Goal: Check status: Check status

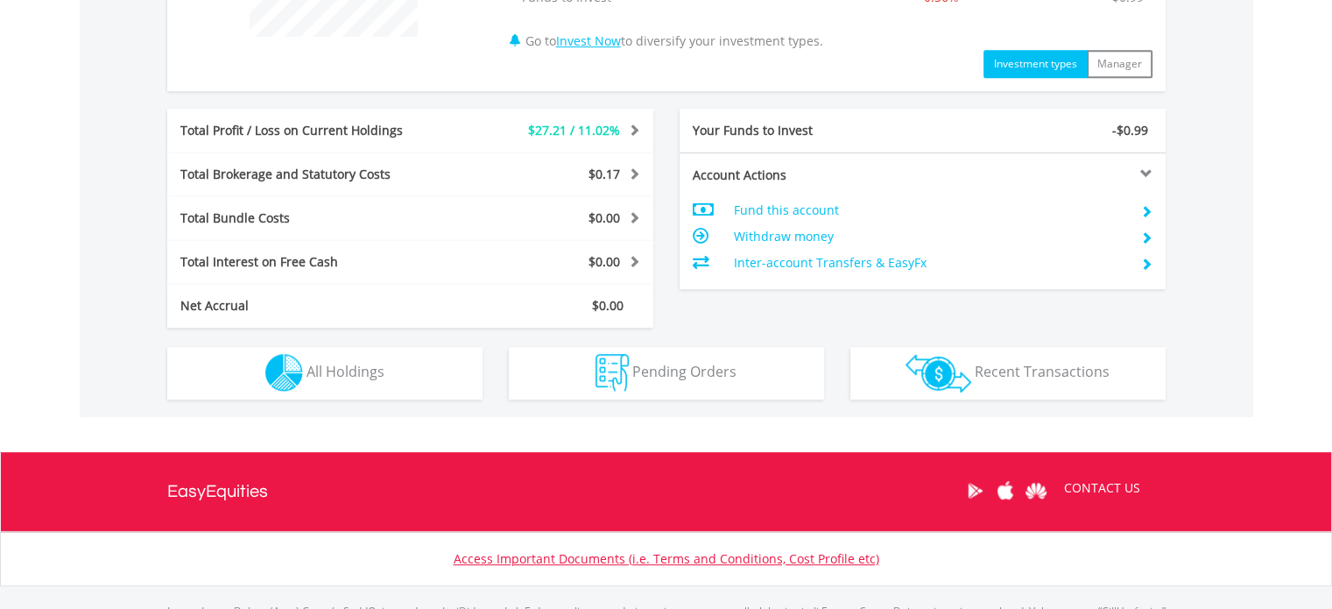
scroll to position [906, 0]
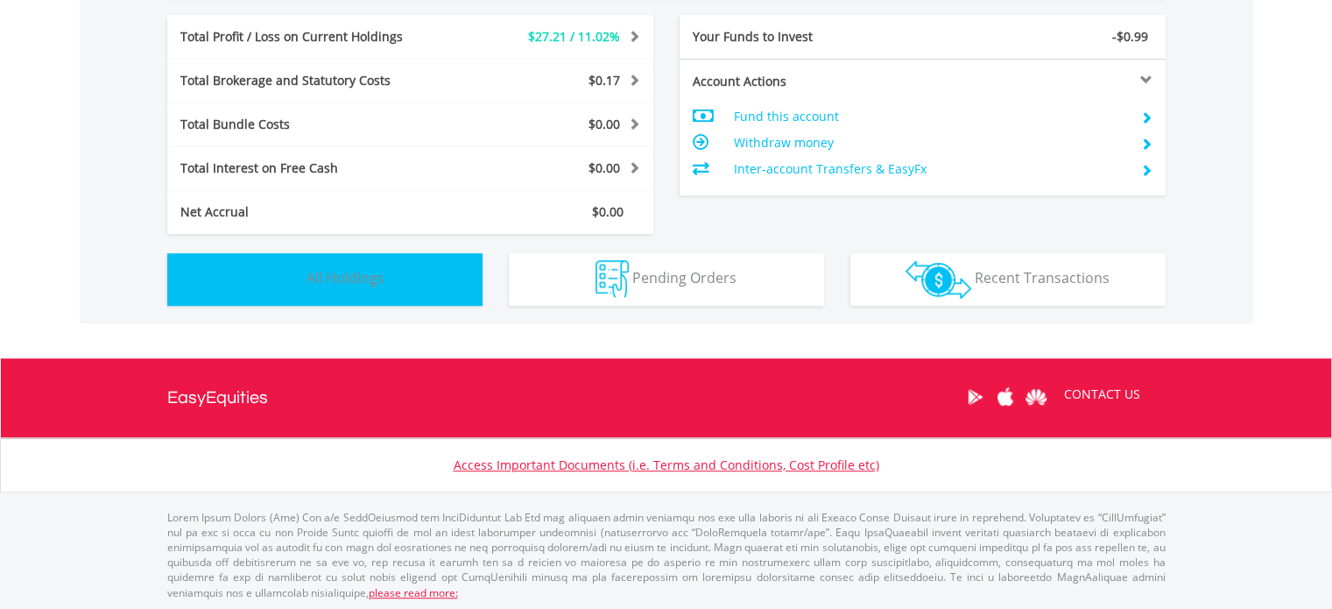
click at [340, 264] on button "Holdings All Holdings" at bounding box center [324, 279] width 315 height 53
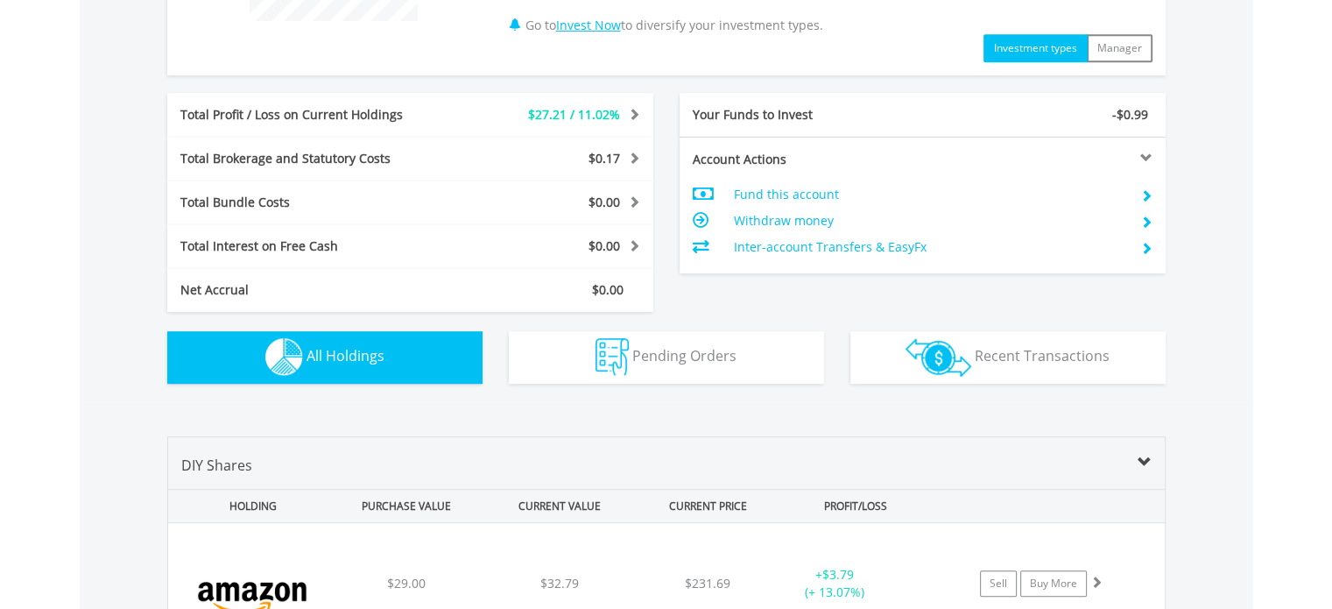
scroll to position [824, 0]
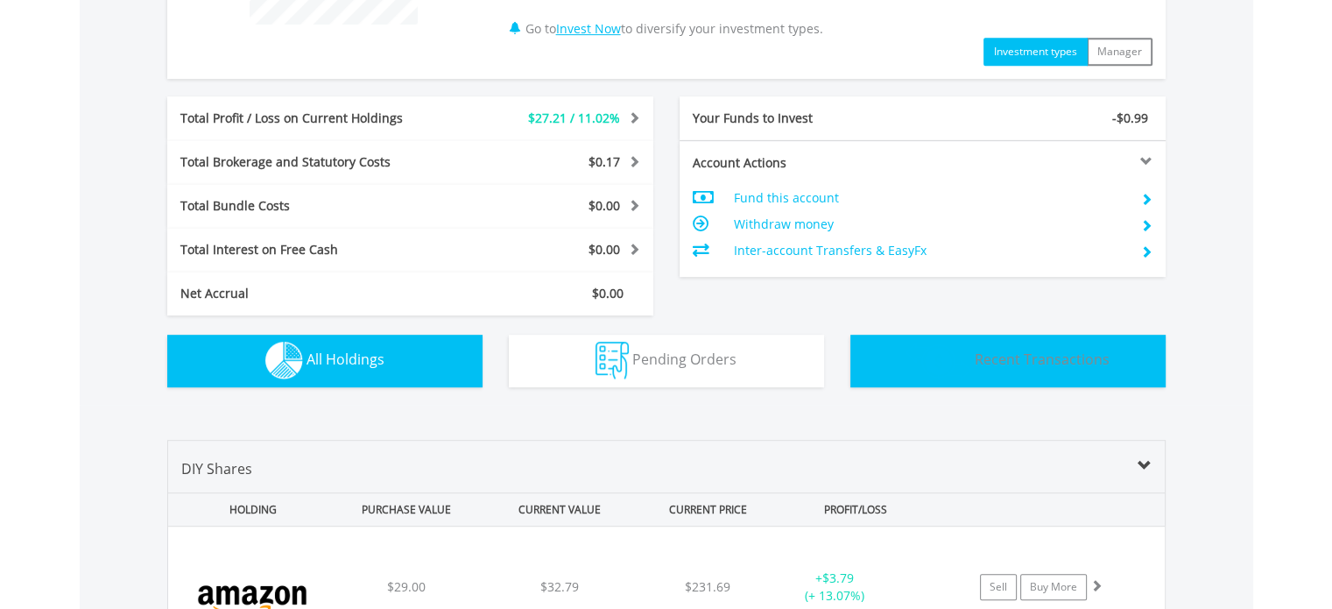
click at [980, 370] on button "Transactions Recent Transactions" at bounding box center [1007, 361] width 315 height 53
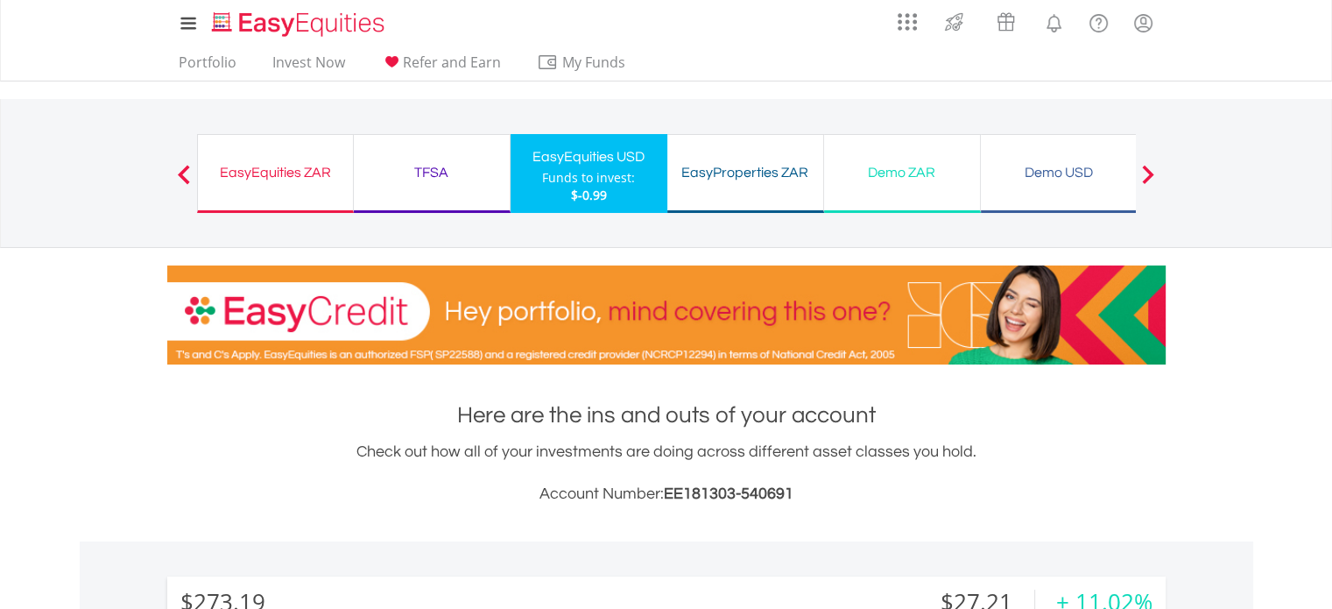
scroll to position [0, 0]
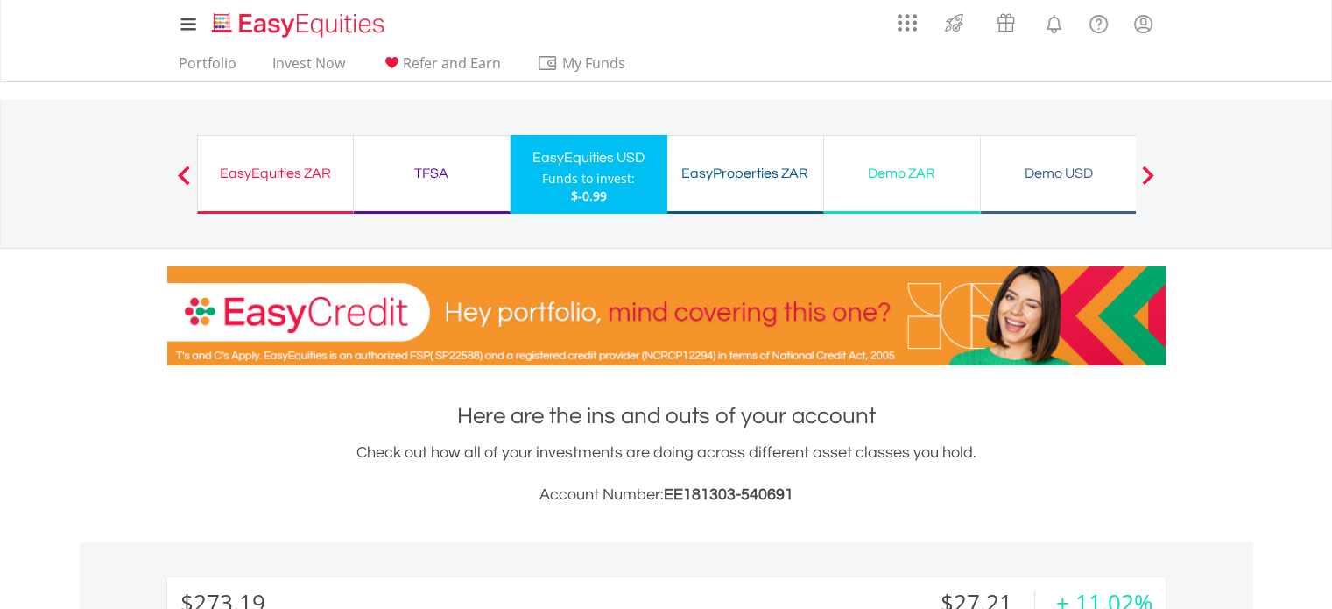
click at [310, 184] on div "EasyEquities ZAR" at bounding box center [275, 173] width 134 height 25
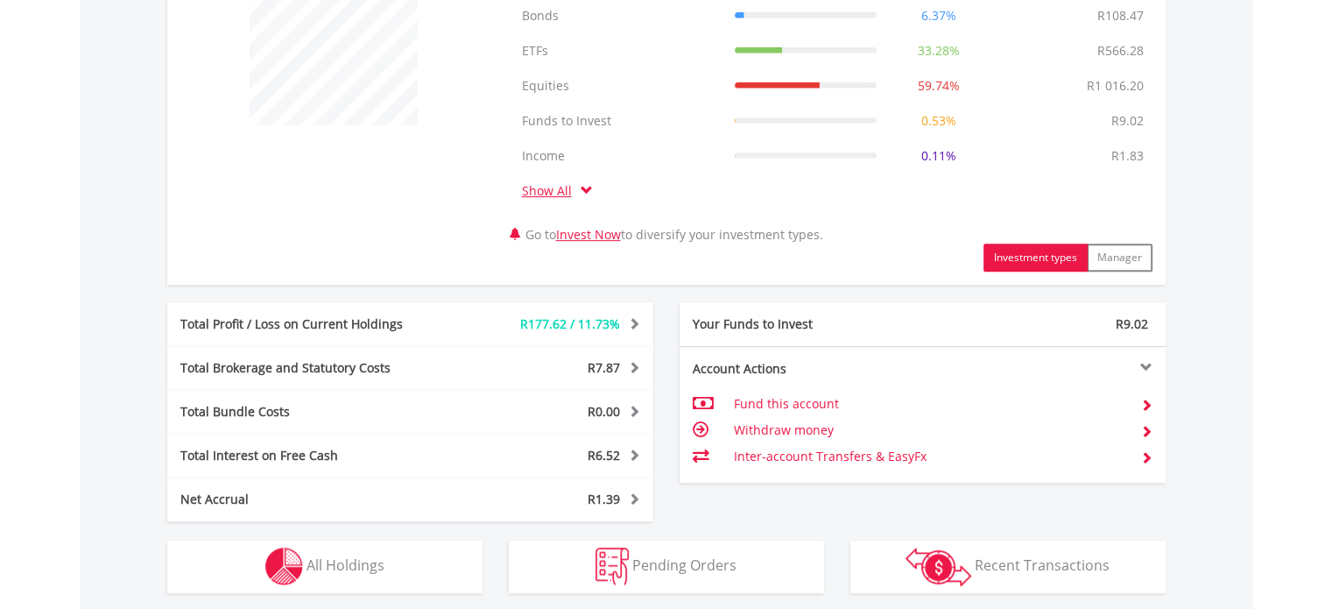
scroll to position [788, 0]
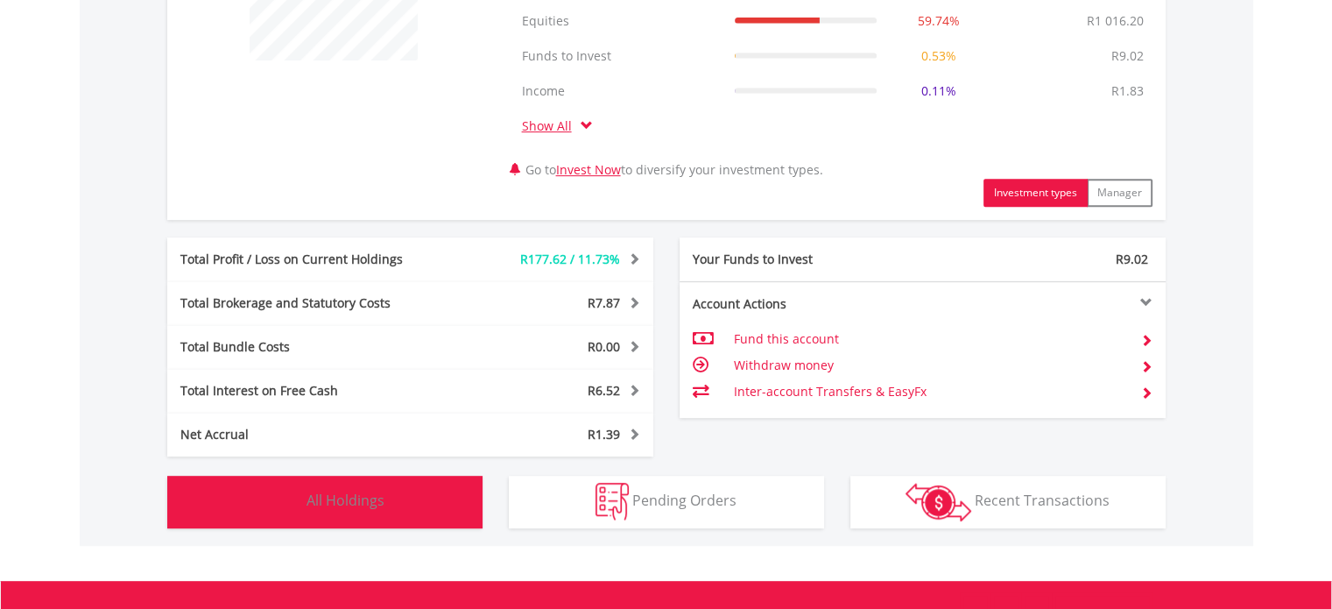
click at [356, 505] on span "All Holdings" at bounding box center [346, 499] width 78 height 19
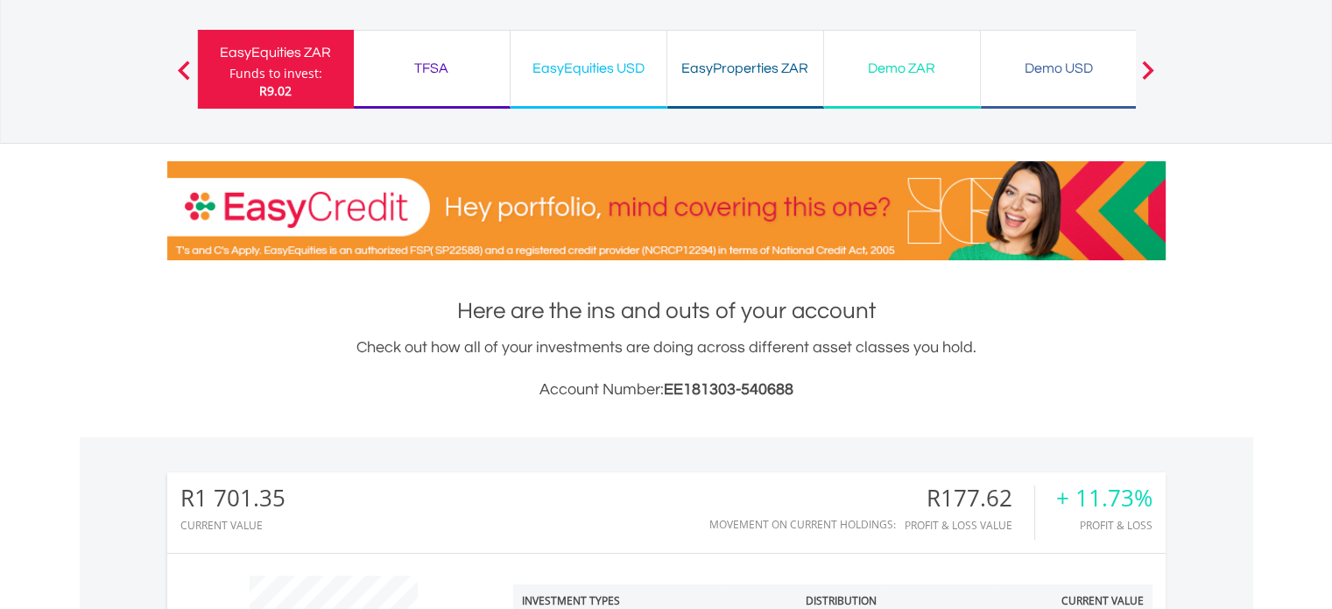
scroll to position [0, 0]
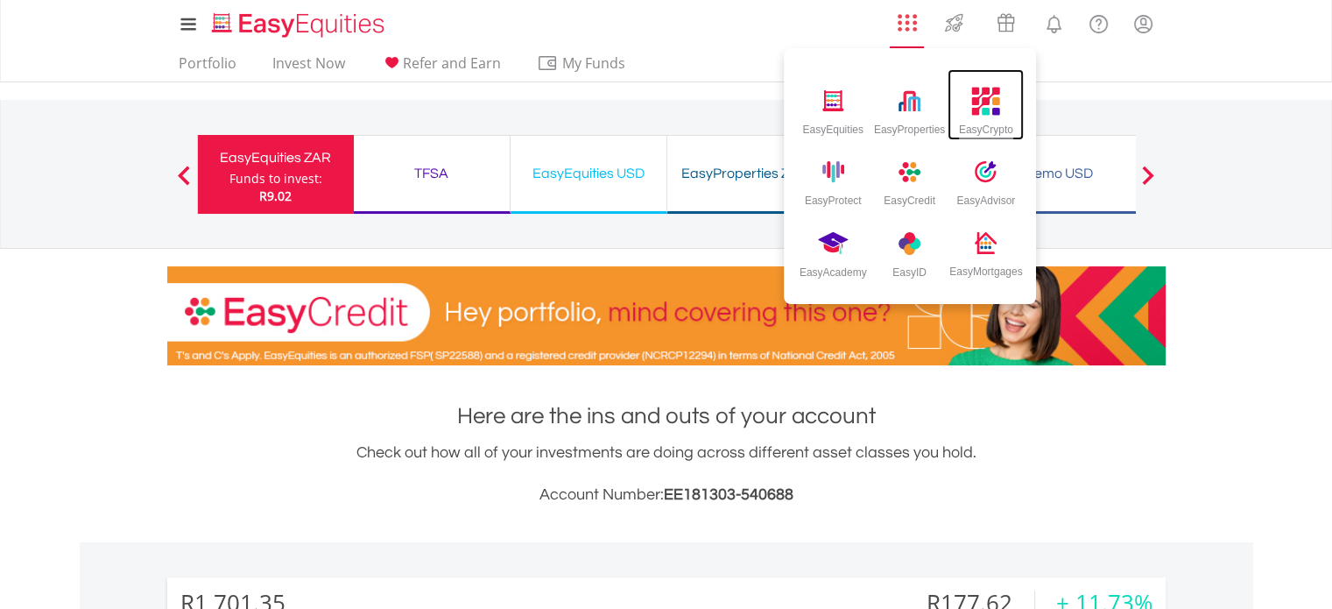
click at [979, 97] on img at bounding box center [986, 101] width 29 height 29
